Goal: Check status: Check status

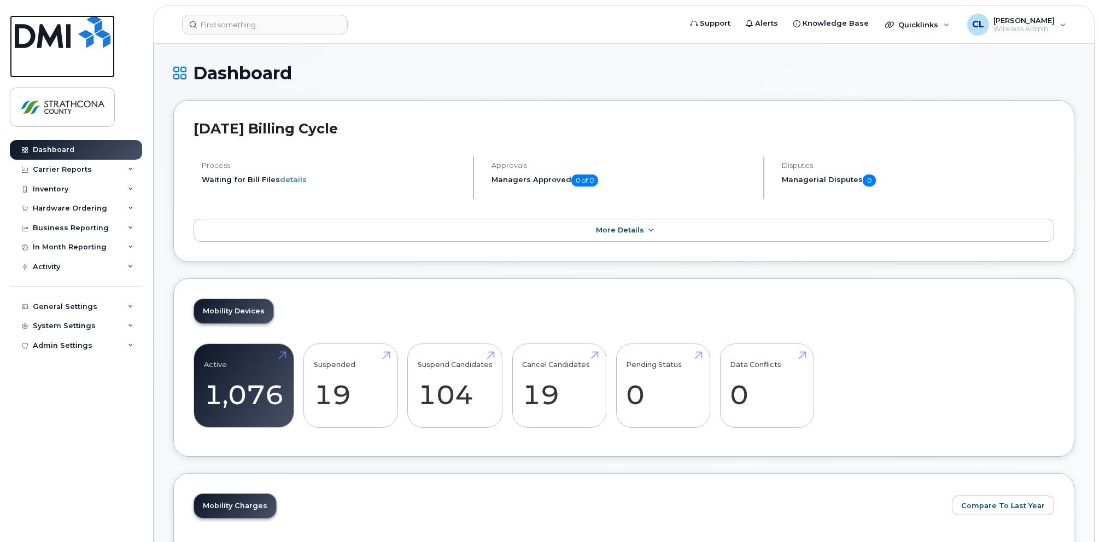
click at [49, 38] on img at bounding box center [63, 31] width 96 height 33
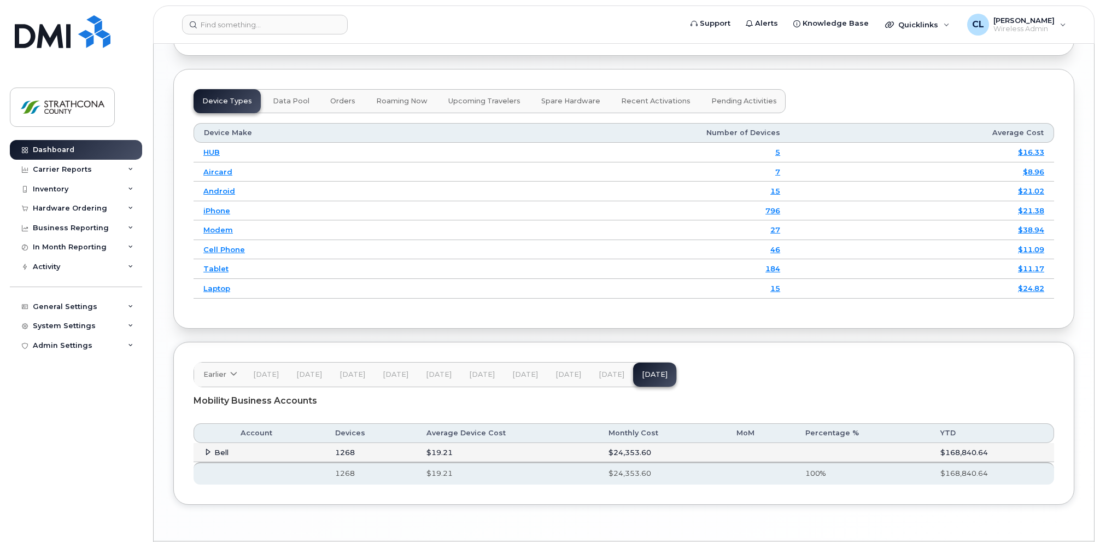
scroll to position [1363, 0]
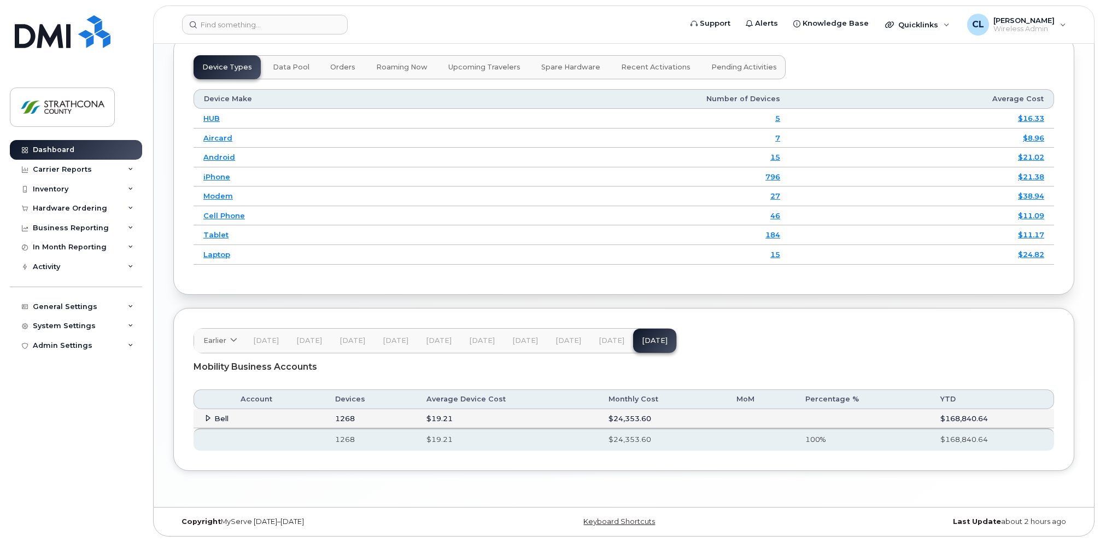
click at [204, 416] on icon at bounding box center [207, 417] width 7 height 7
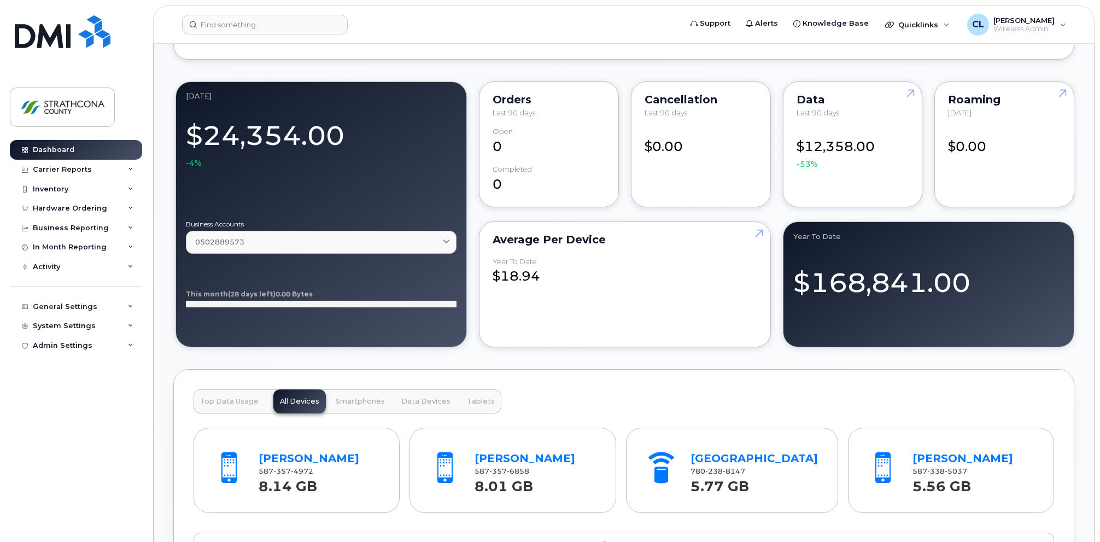
scroll to position [964, 0]
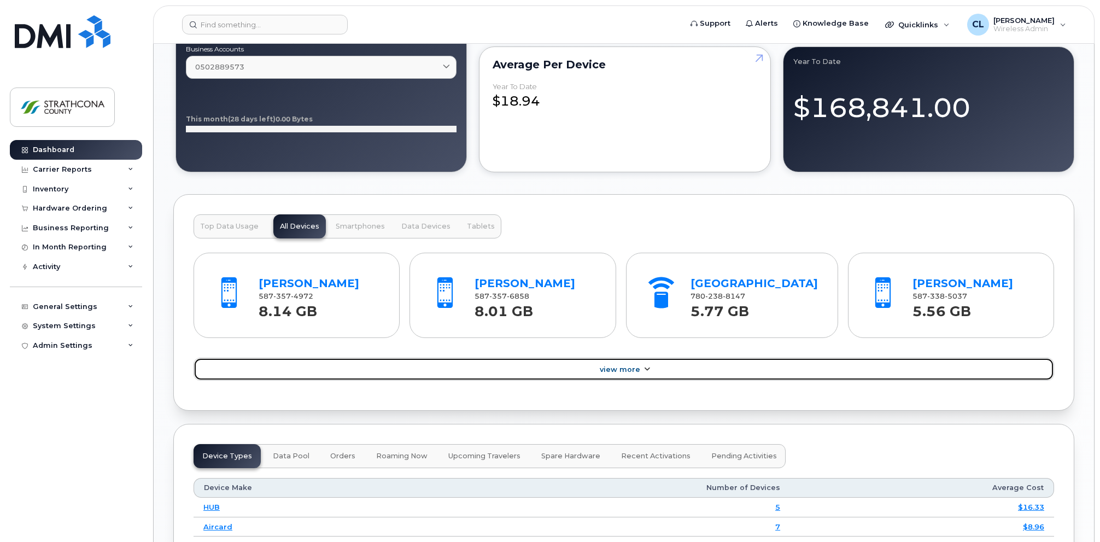
click at [627, 373] on span "View More" at bounding box center [620, 369] width 40 height 8
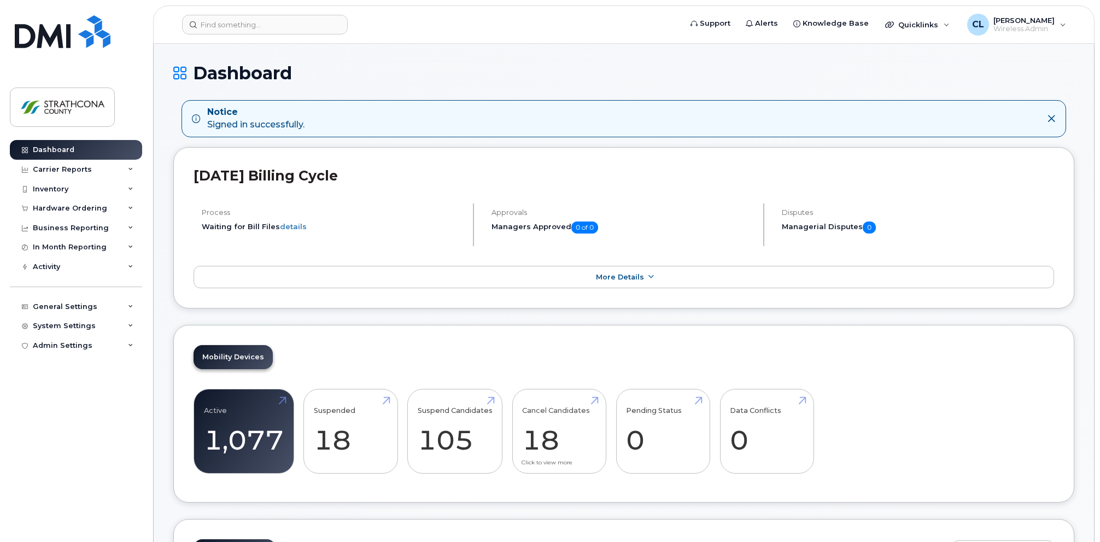
scroll to position [0, 0]
